Goal: Information Seeking & Learning: Understand process/instructions

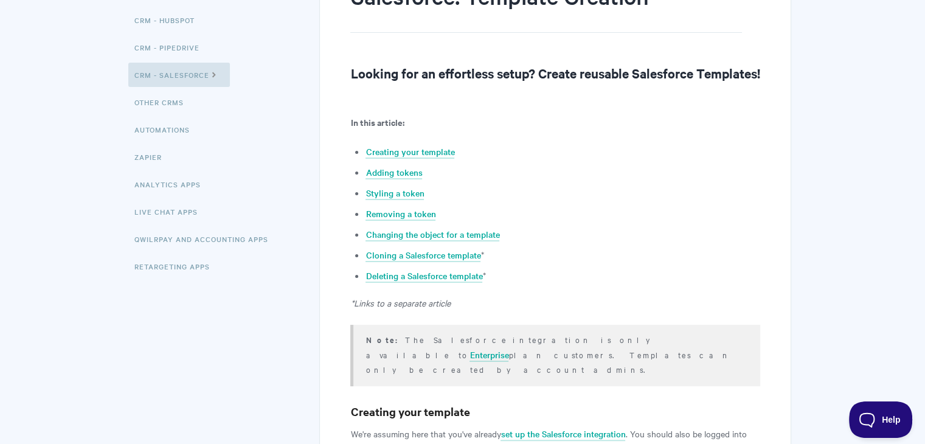
scroll to position [182, 0]
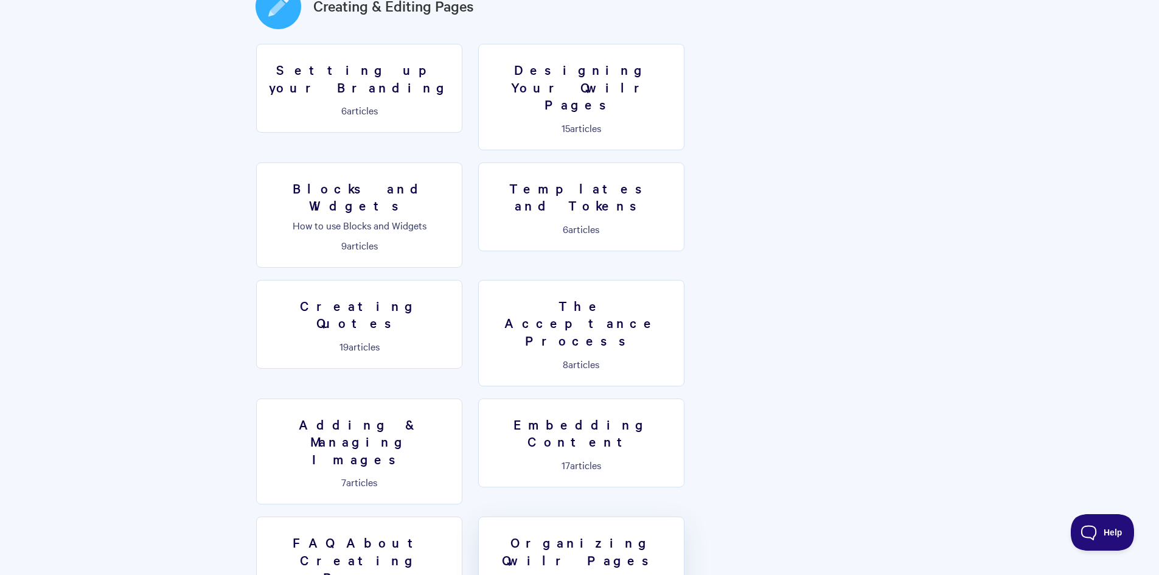
scroll to position [730, 0]
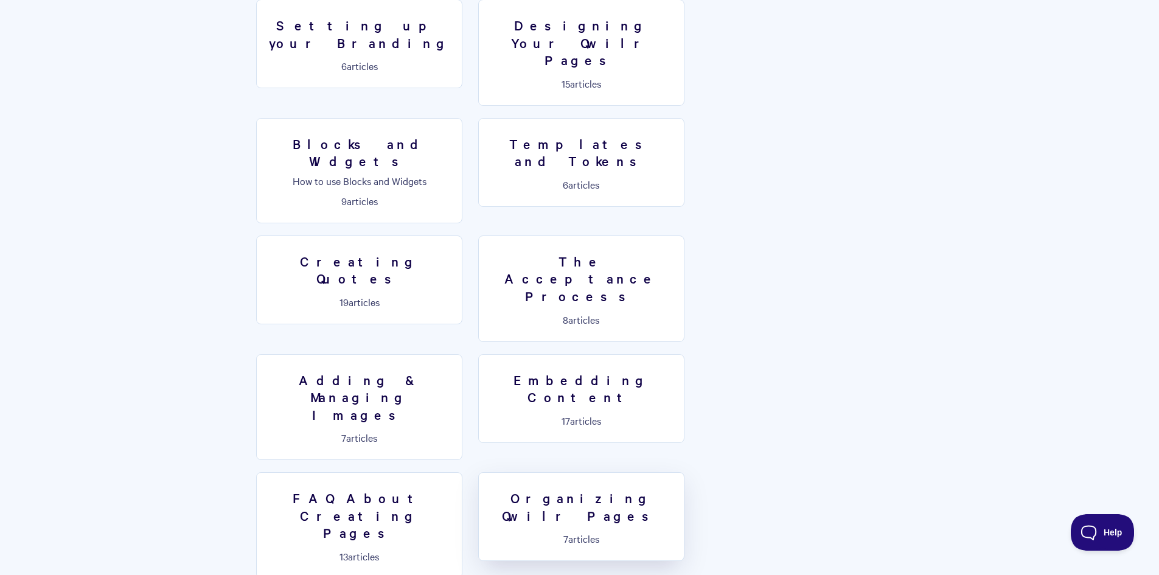
click at [486, 533] on p "7 articles" at bounding box center [581, 538] width 190 height 11
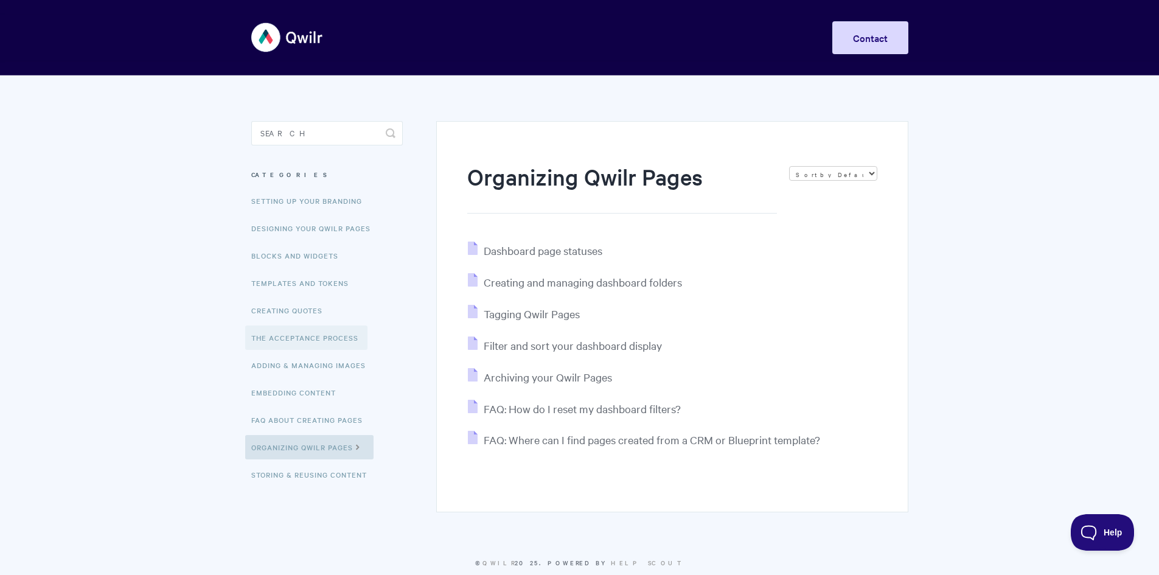
click at [284, 337] on link "The Acceptance Process" at bounding box center [306, 337] width 122 height 24
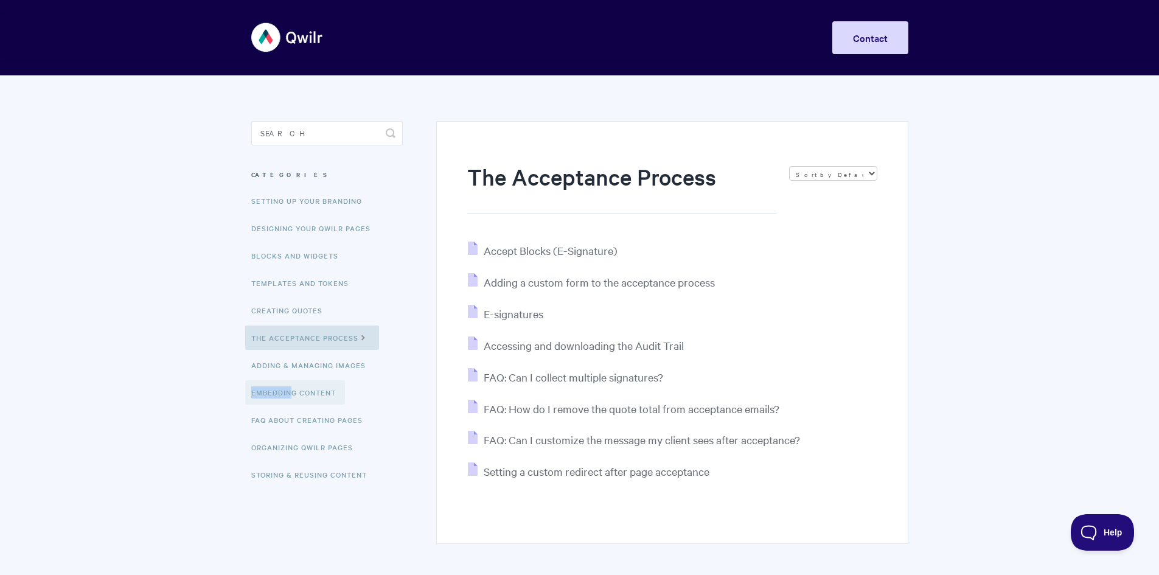
click at [289, 383] on ul "Setting up your Branding Designing Your Qwilr Pages Blocks and Widgets Template…" at bounding box center [326, 338] width 151 height 298
click at [285, 398] on link "Embedding Content" at bounding box center [295, 392] width 100 height 24
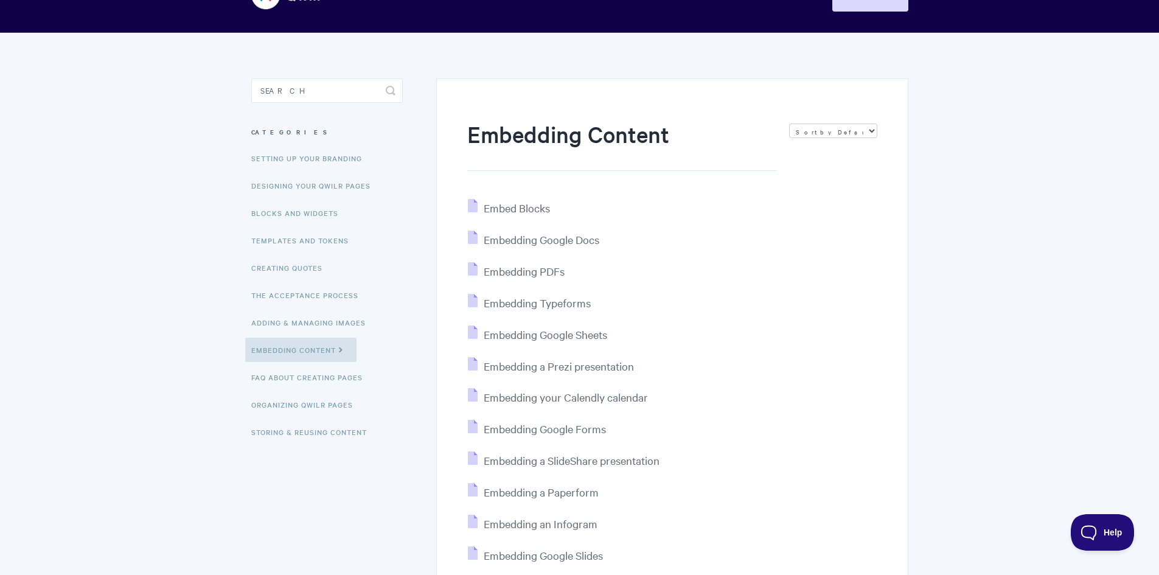
scroll to position [61, 0]
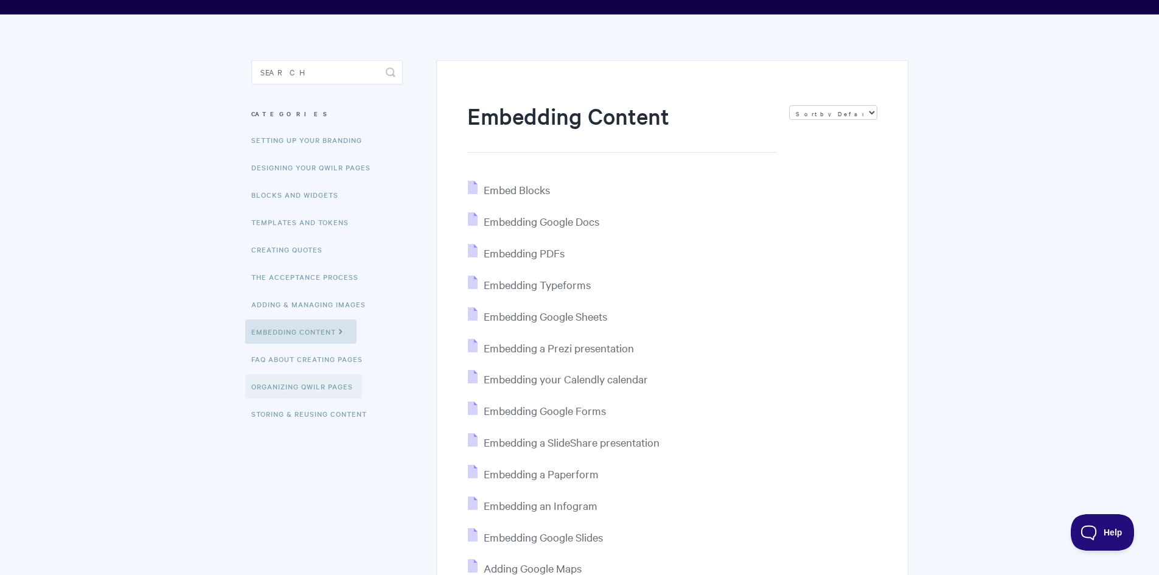
click at [320, 375] on link "Organizing Qwilr Pages" at bounding box center [303, 386] width 117 height 24
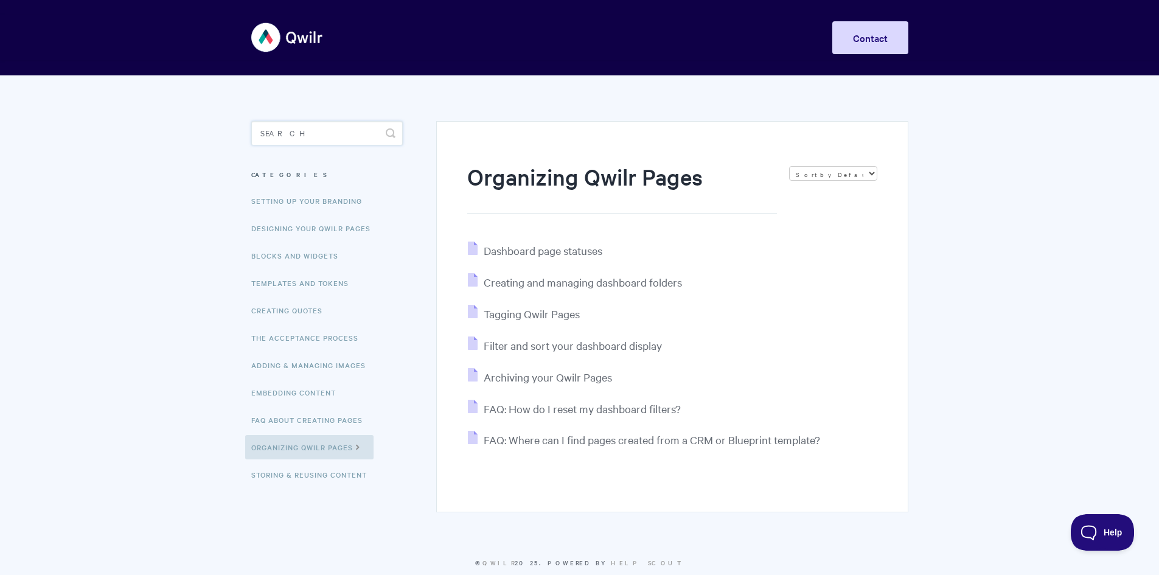
click at [276, 139] on input "Search" at bounding box center [326, 133] width 151 height 24
type input "clone"
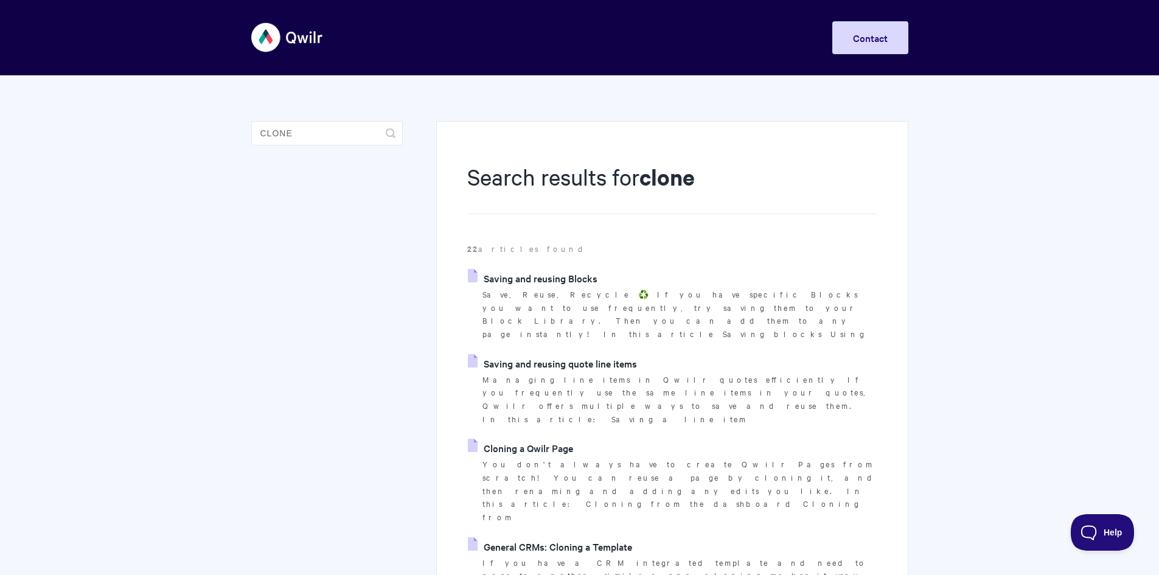
click at [579, 537] on link "General CRMs: Cloning a Template" at bounding box center [550, 546] width 164 height 18
